Goal: Find specific page/section: Find specific page/section

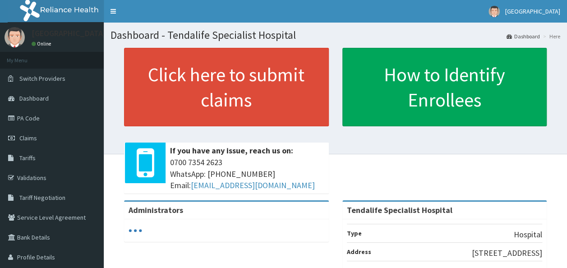
click at [37, 157] on link "Tariffs" at bounding box center [52, 158] width 104 height 20
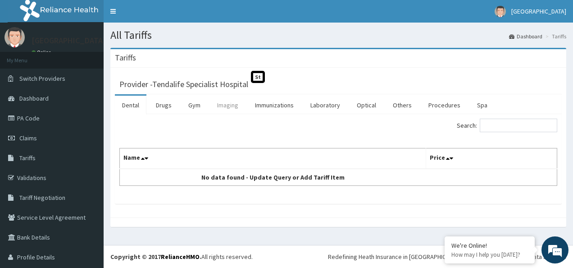
click at [230, 104] on link "Imaging" at bounding box center [228, 105] width 36 height 19
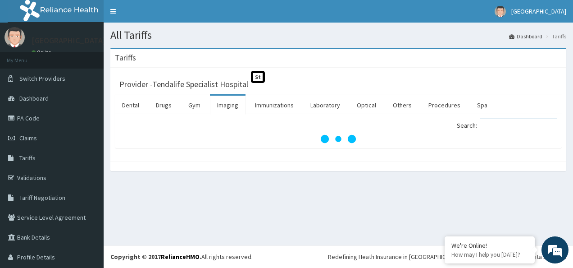
click at [489, 128] on input "Search:" at bounding box center [519, 126] width 78 height 14
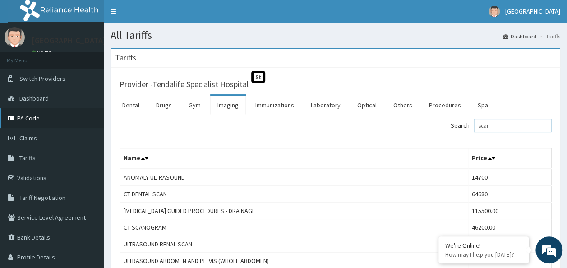
type input "scan"
click at [33, 118] on link "PA Code" at bounding box center [52, 118] width 104 height 20
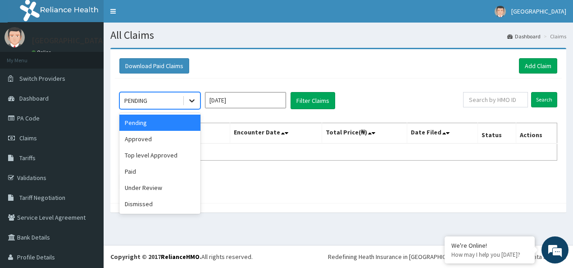
click at [196, 101] on icon at bounding box center [192, 100] width 9 height 9
click at [182, 134] on div "Approved" at bounding box center [159, 139] width 81 height 16
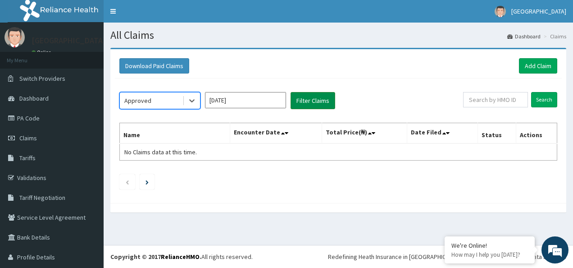
click at [306, 106] on button "Filter Claims" at bounding box center [313, 100] width 45 height 17
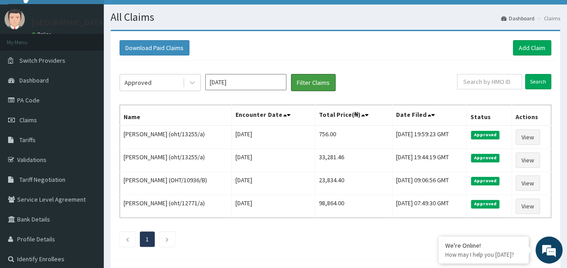
scroll to position [36, 0]
